Goal: Find specific page/section: Find specific page/section

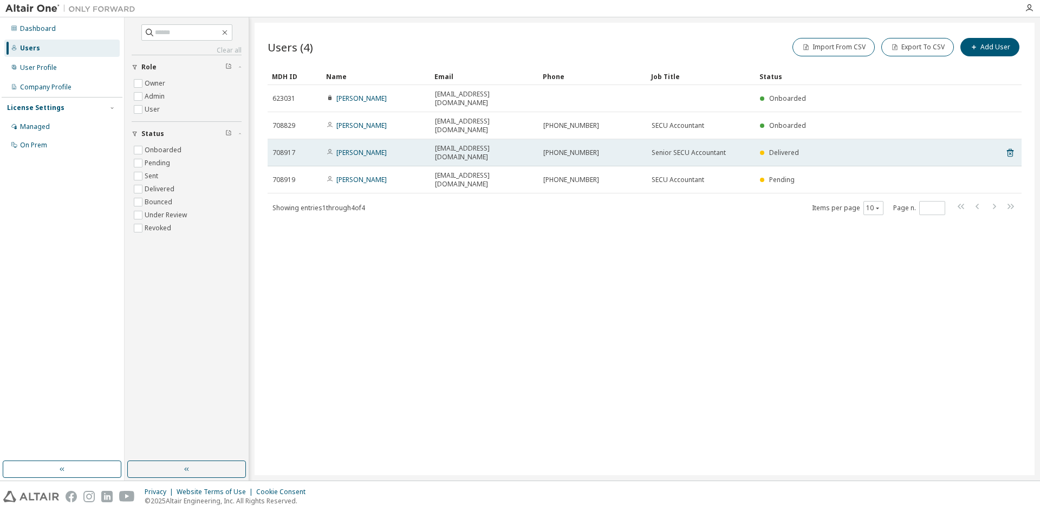
click at [638, 148] on div "[PHONE_NUMBER]" at bounding box center [592, 152] width 99 height 9
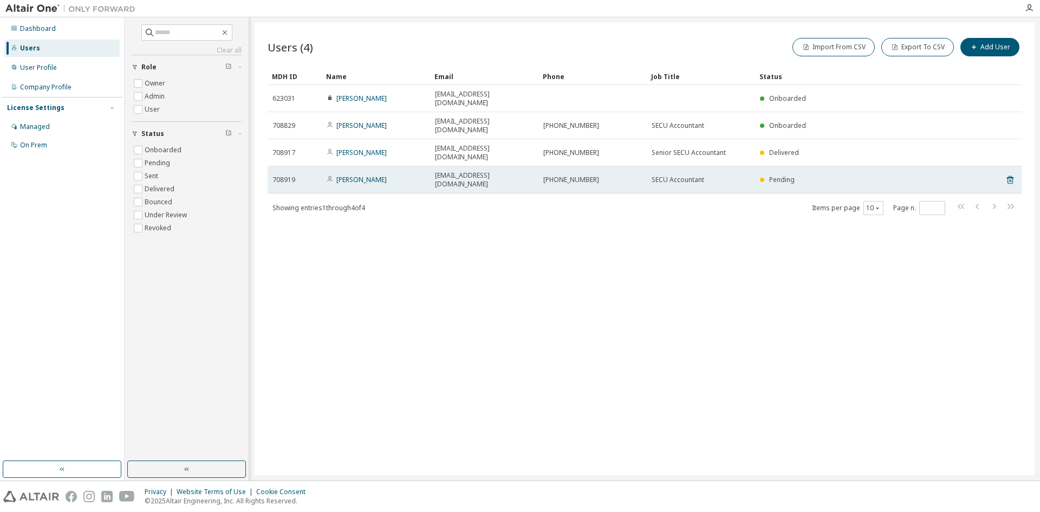
click at [643, 166] on td "[PHONE_NUMBER]" at bounding box center [592, 179] width 108 height 27
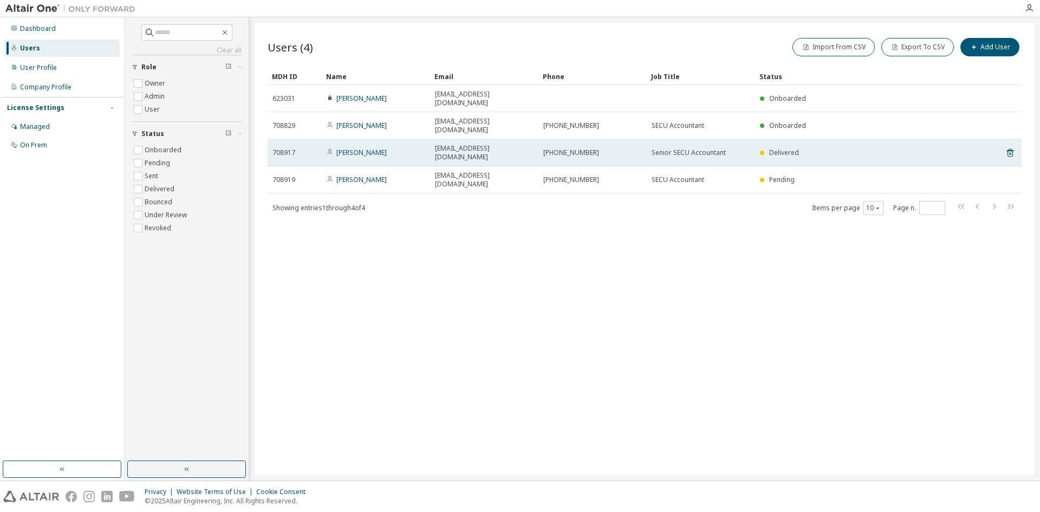
click at [655, 139] on td "Senior SECU Accountant" at bounding box center [701, 152] width 108 height 27
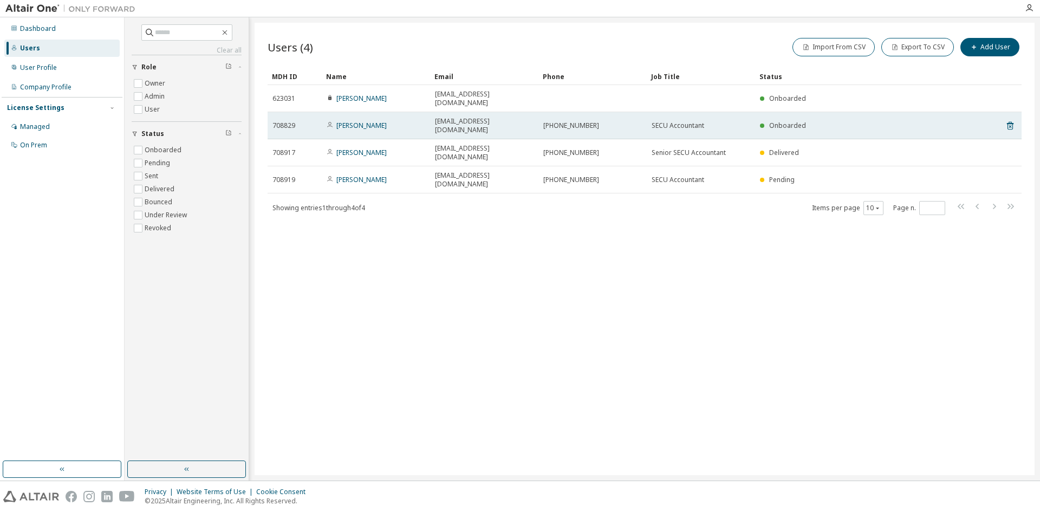
drag, startPoint x: 655, startPoint y: 114, endPoint x: 650, endPoint y: 121, distance: 8.1
click at [654, 121] on span "SECU Accountant" at bounding box center [678, 125] width 53 height 9
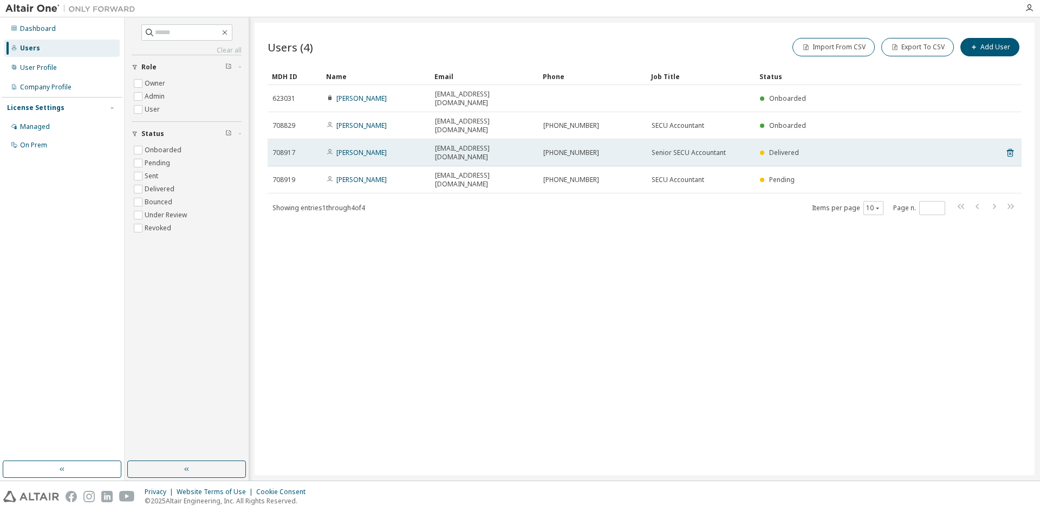
click at [649, 139] on td "Senior SECU Accountant" at bounding box center [701, 152] width 108 height 27
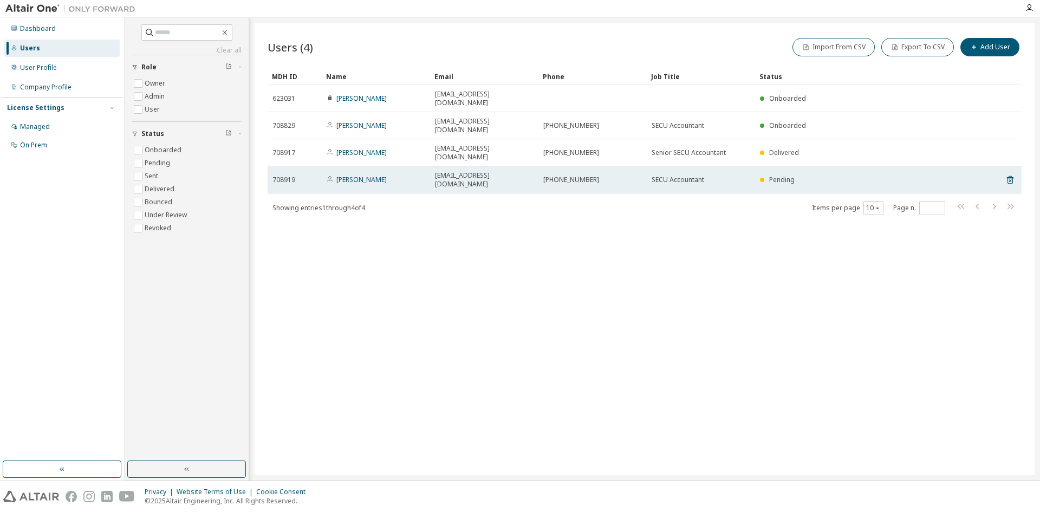
click at [689, 175] on span "SECU Accountant" at bounding box center [678, 179] width 53 height 9
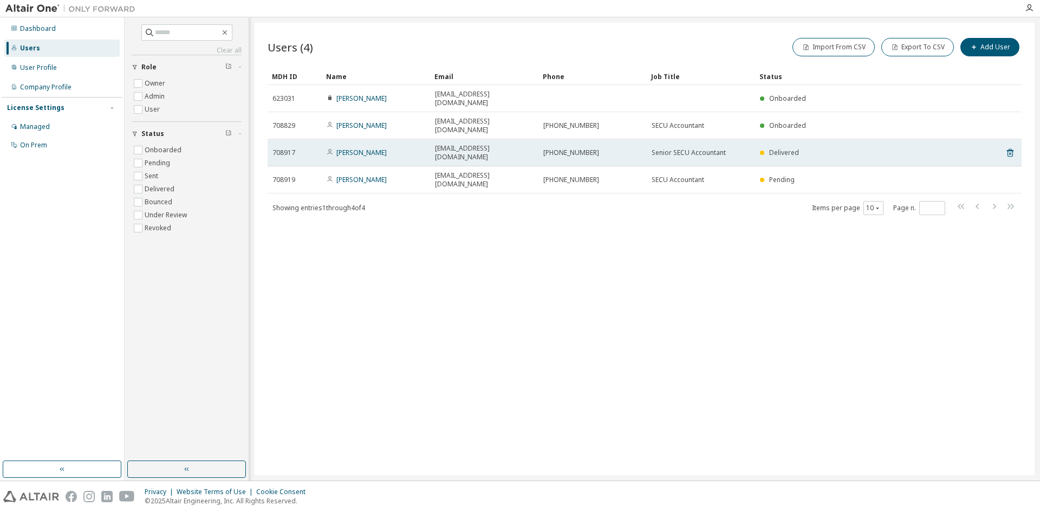
click at [695, 148] on span "Senior SECU Accountant" at bounding box center [689, 152] width 74 height 9
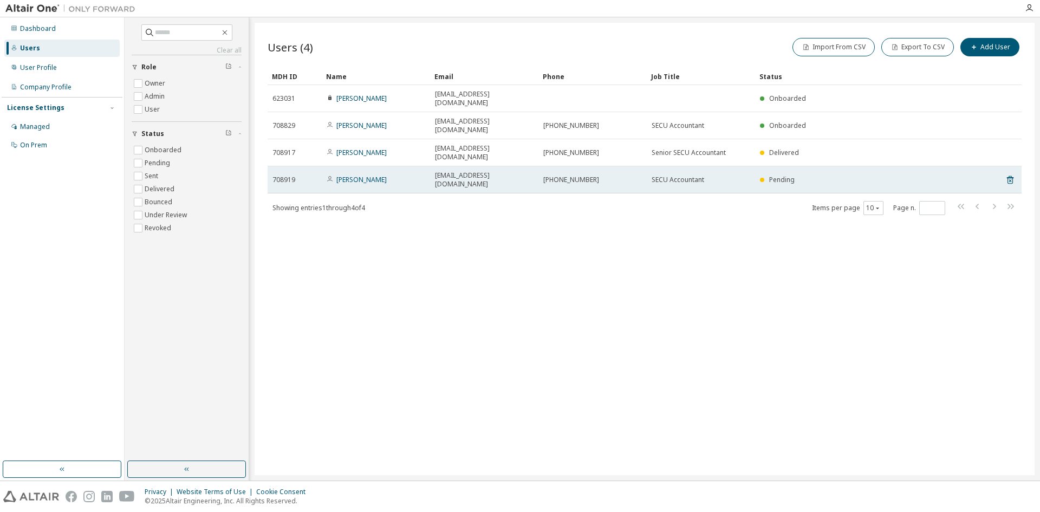
click at [676, 175] on span "SECU Accountant" at bounding box center [678, 179] width 53 height 9
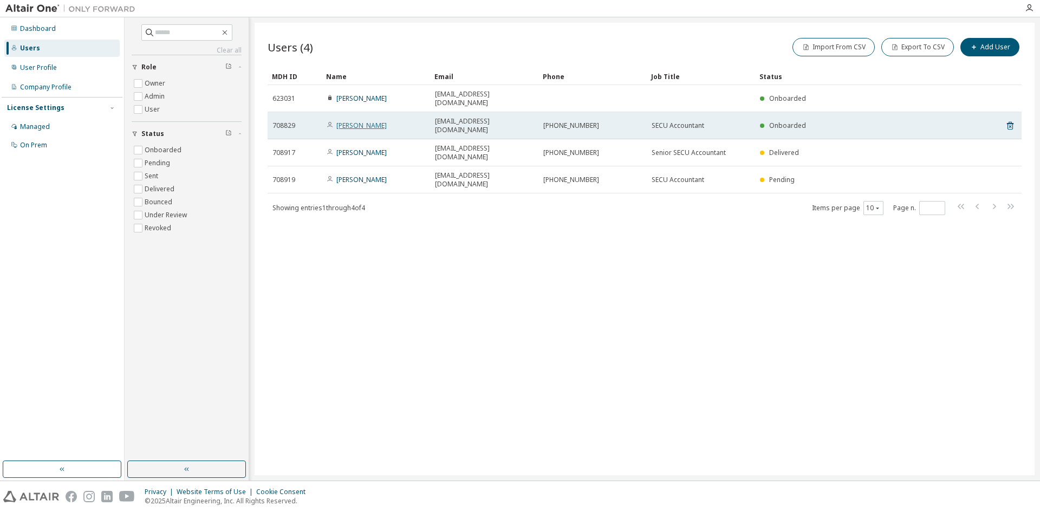
click at [367, 121] on link "[PERSON_NAME]" at bounding box center [361, 125] width 50 height 9
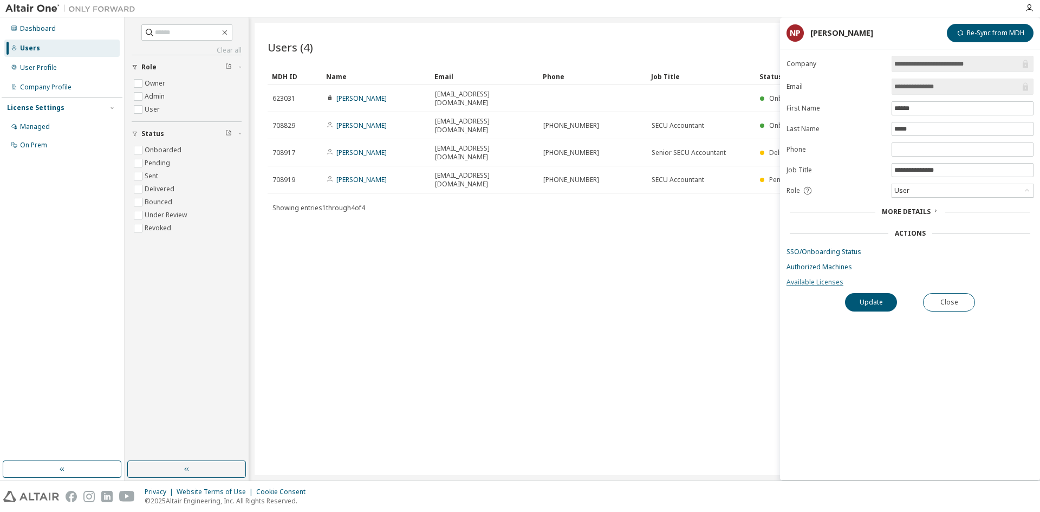
click at [825, 281] on link "Available Licenses" at bounding box center [909, 282] width 247 height 9
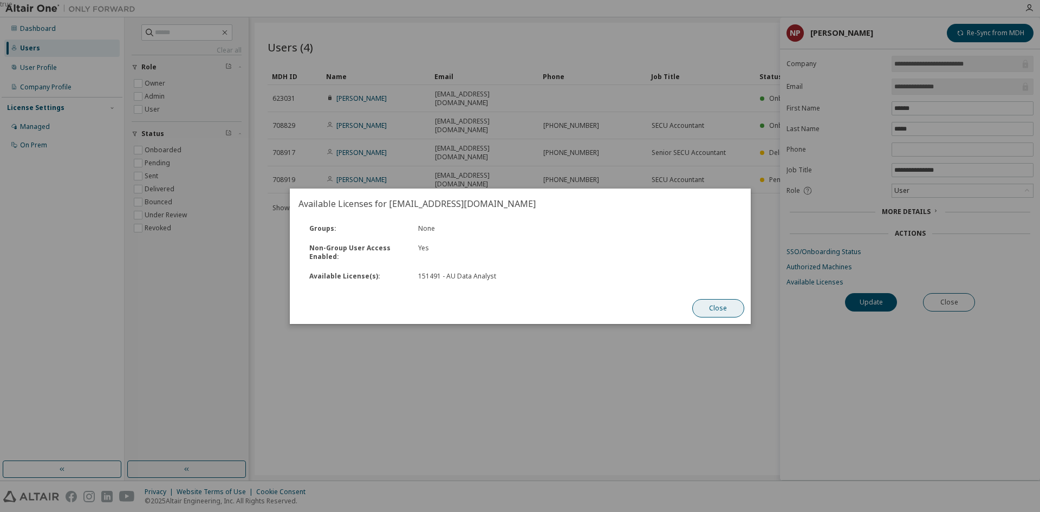
click at [721, 311] on button "Close" at bounding box center [718, 308] width 52 height 18
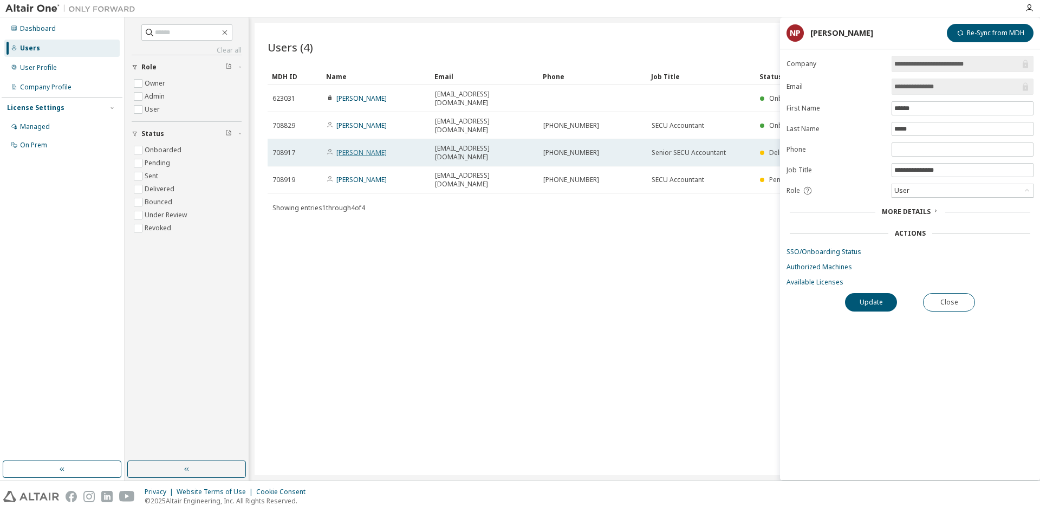
click at [355, 148] on link "[PERSON_NAME]" at bounding box center [361, 152] width 50 height 9
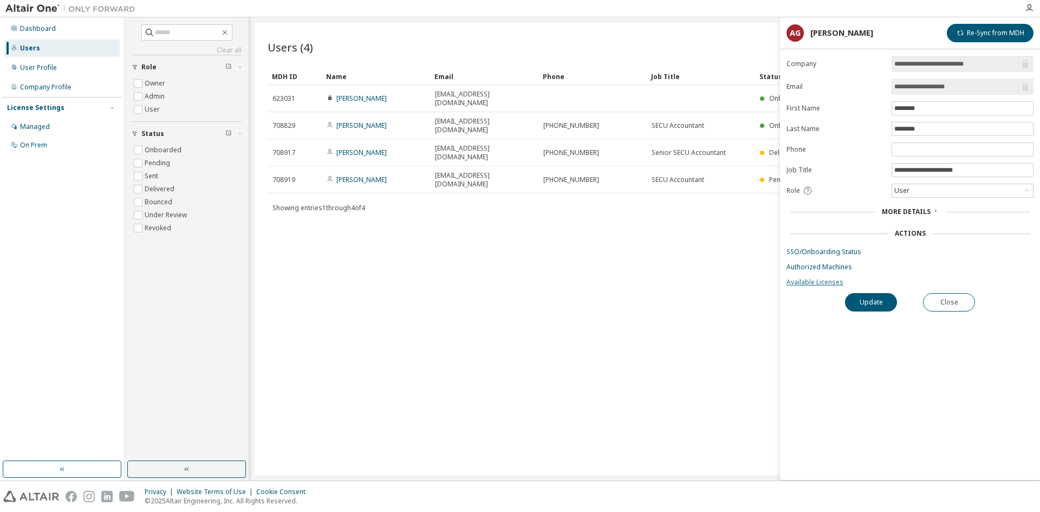
click at [815, 282] on link "Available Licenses" at bounding box center [909, 282] width 247 height 9
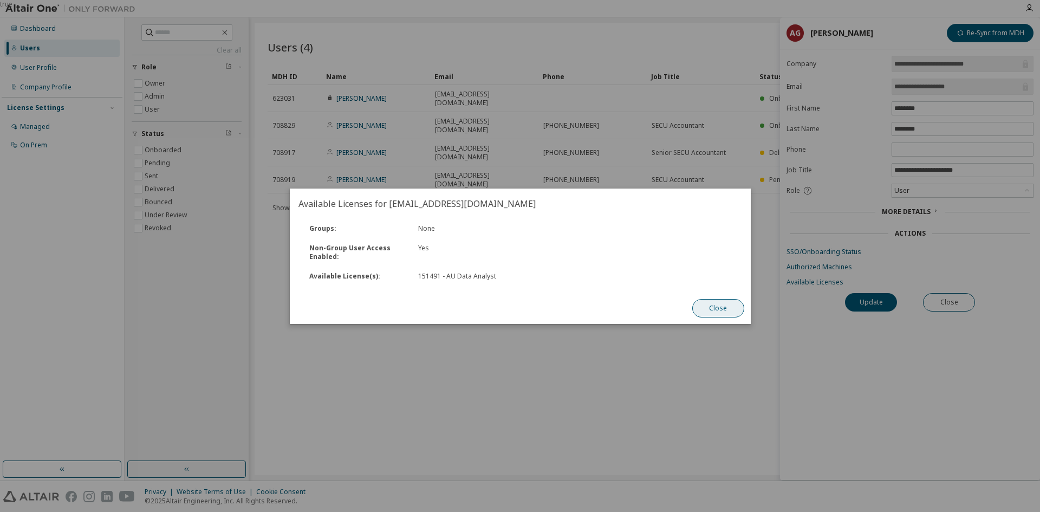
click at [732, 311] on button "Close" at bounding box center [718, 308] width 52 height 18
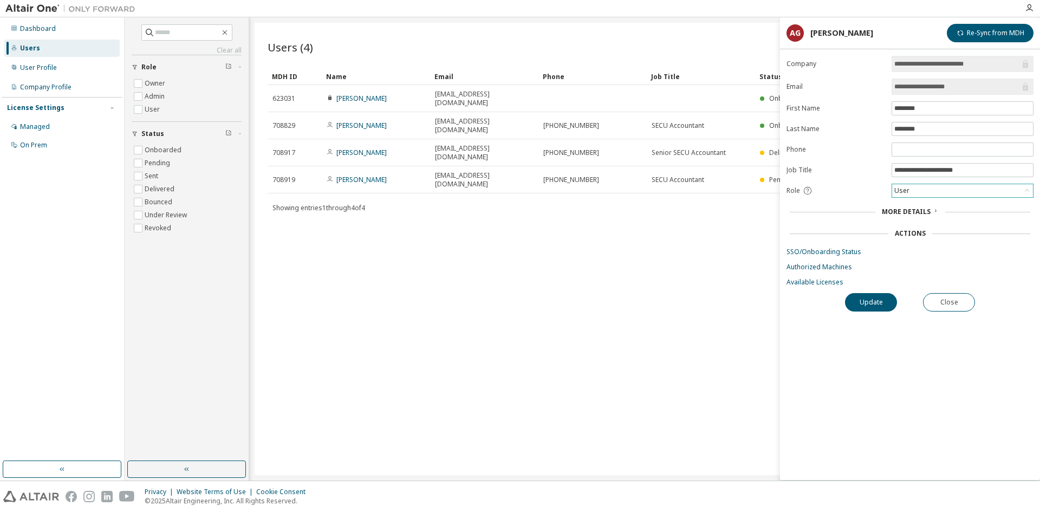
click at [1018, 192] on div "User" at bounding box center [962, 190] width 141 height 13
click at [1020, 191] on div "User" at bounding box center [962, 190] width 141 height 13
